Goal: Transaction & Acquisition: Purchase product/service

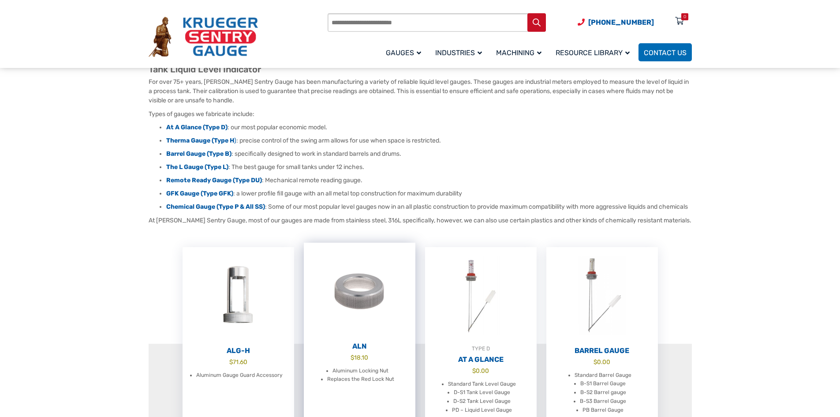
scroll to position [309, 0]
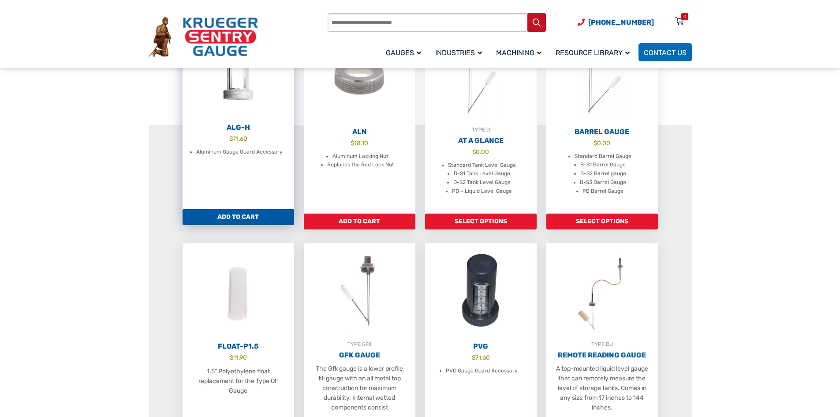
click at [225, 223] on link "Add to cart" at bounding box center [238, 217] width 112 height 16
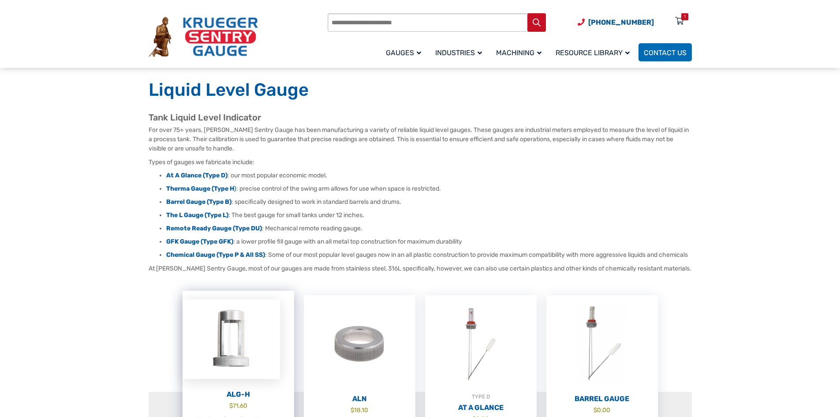
scroll to position [0, 0]
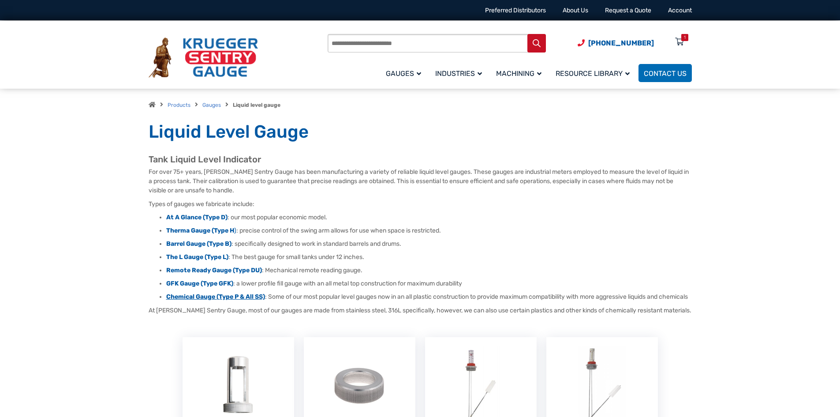
click at [241, 295] on strong "Chemical Gauge (Type P & All SS)" at bounding box center [215, 296] width 99 height 7
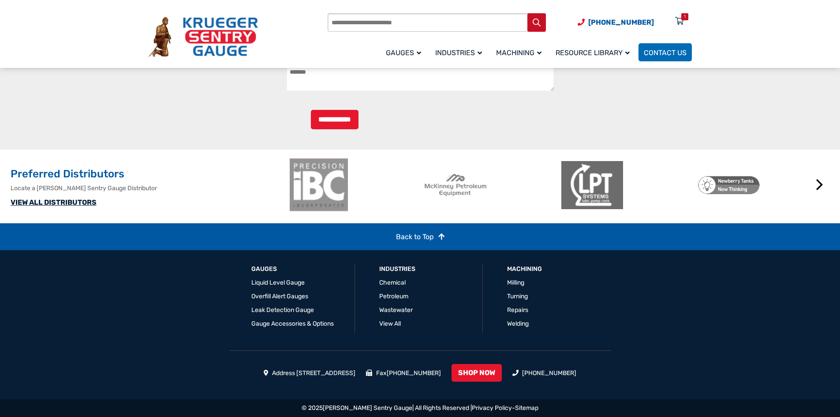
scroll to position [1024, 0]
click at [573, 370] on link "[PHONE_NUMBER]" at bounding box center [549, 372] width 54 height 7
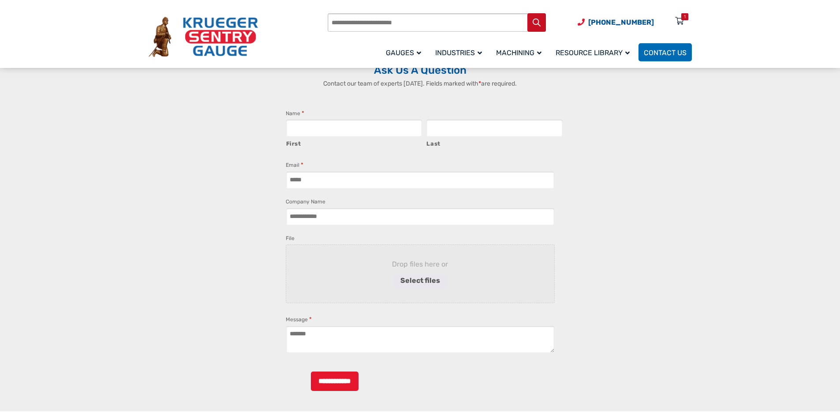
scroll to position [759, 0]
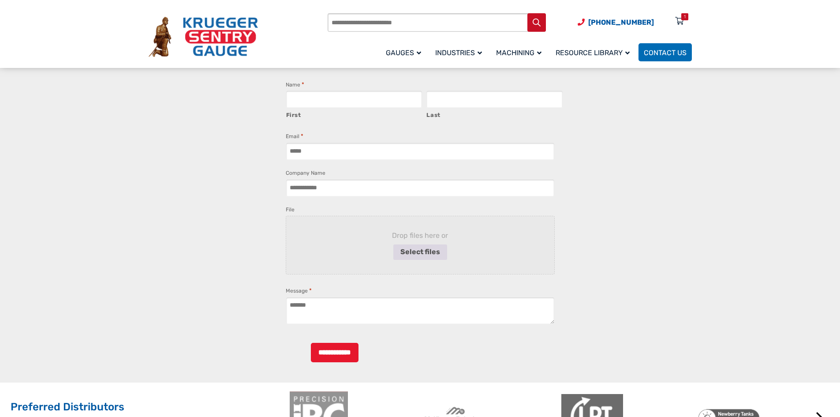
click at [411, 250] on button "Select files" at bounding box center [420, 252] width 54 height 16
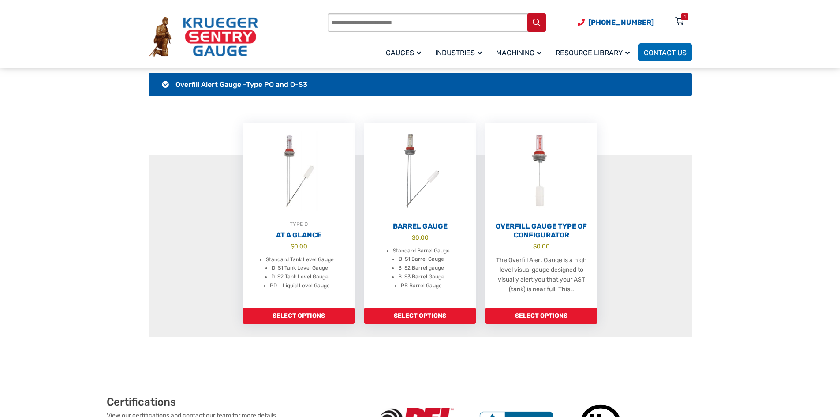
scroll to position [309, 0]
